Goal: Check status: Check status

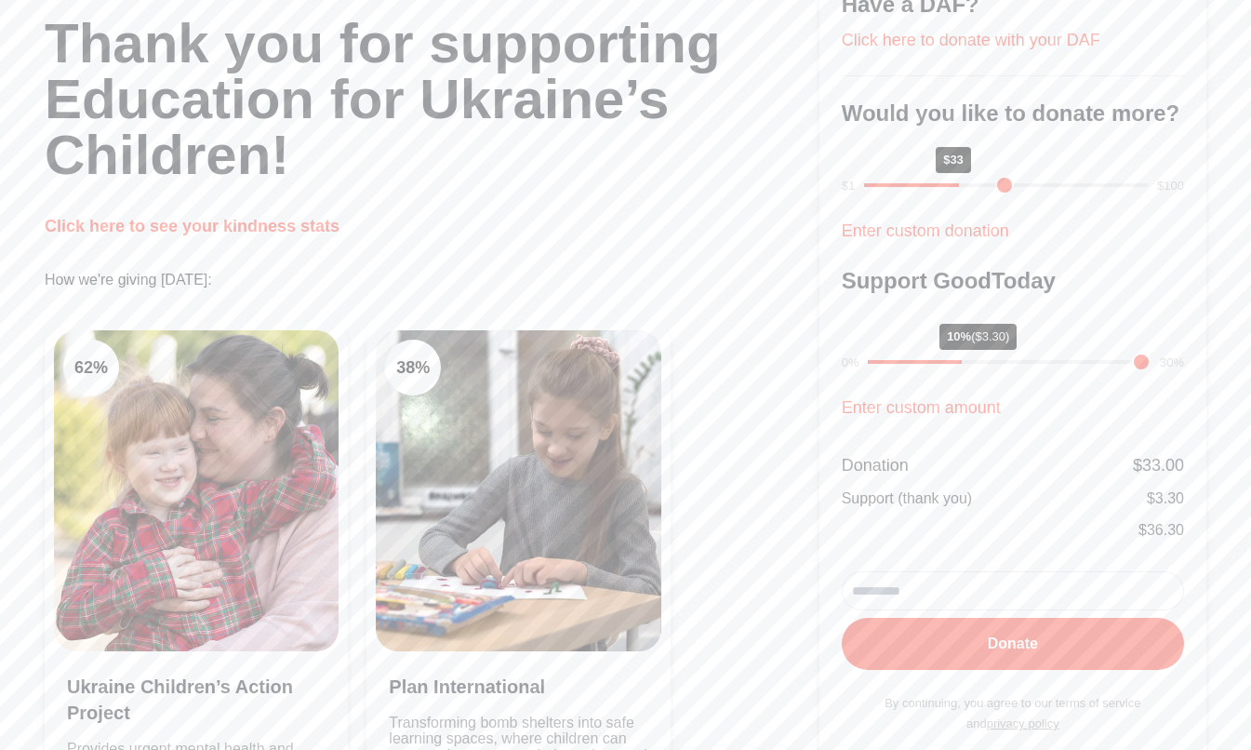
scroll to position [44, 0]
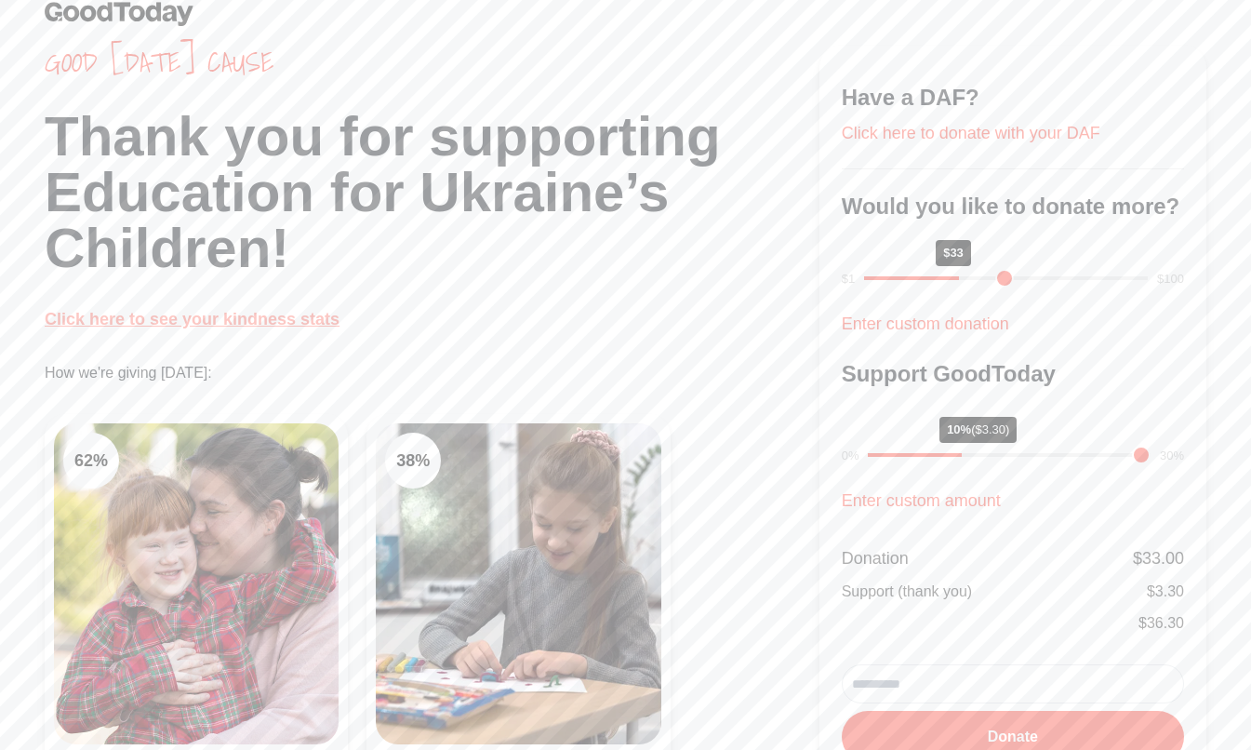
click at [254, 320] on link "Click here to see your kindness stats" at bounding box center [192, 319] width 295 height 19
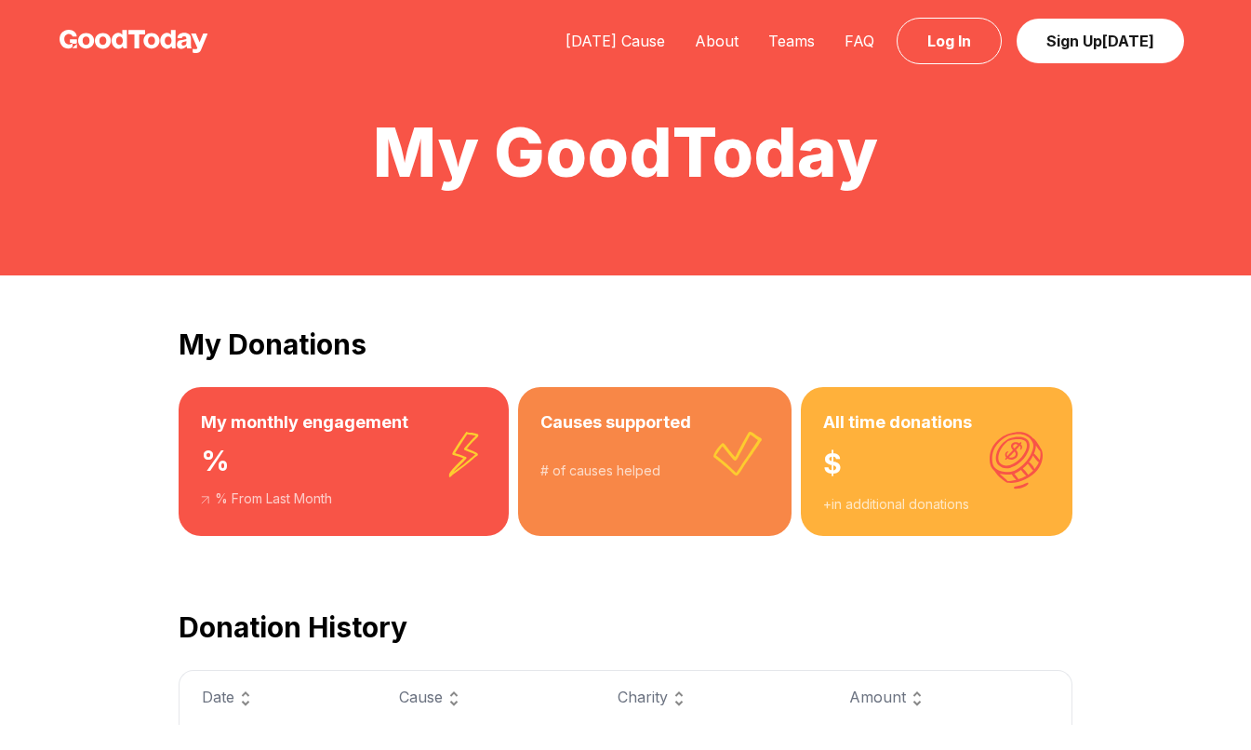
scroll to position [29, 0]
